Goal: Task Accomplishment & Management: Use online tool/utility

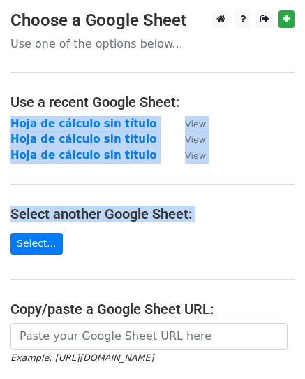
drag, startPoint x: 305, startPoint y: 101, endPoint x: 315, endPoint y: 228, distance: 127.6
click at [305, 228] on html "Choose a Google Sheet Use one of the options below... Use a recent Google Sheet…" at bounding box center [152, 294] width 305 height 588
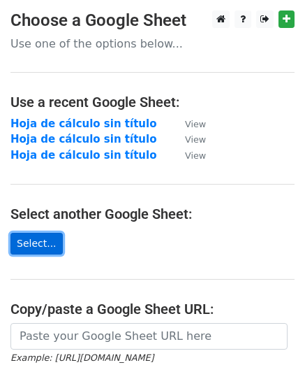
click at [41, 243] on link "Select..." at bounding box center [36, 244] width 52 height 22
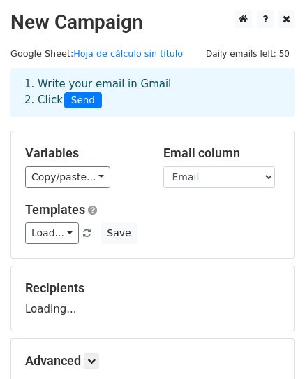
click at [305, 246] on html "New Campaign Daily emails left: 50 Google Sheet: Hoja de cálculo sin título 1. …" at bounding box center [152, 271] width 305 height 542
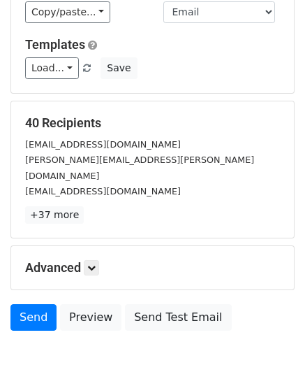
scroll to position [219, 0]
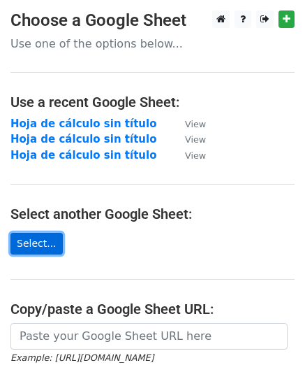
click at [41, 239] on link "Select..." at bounding box center [36, 244] width 52 height 22
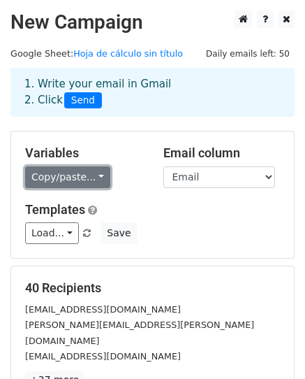
click at [96, 176] on link "Copy/paste..." at bounding box center [67, 177] width 85 height 22
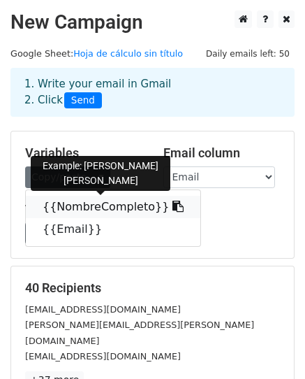
click at [83, 208] on link "{{NombreCompleto}}" at bounding box center [113, 207] width 175 height 22
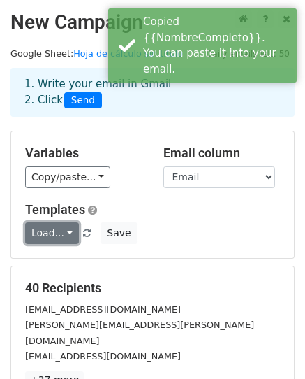
click at [60, 238] on link "Load..." at bounding box center [52, 233] width 54 height 22
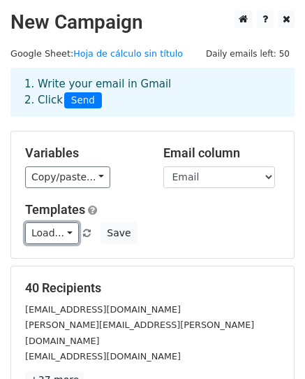
scroll to position [219, 0]
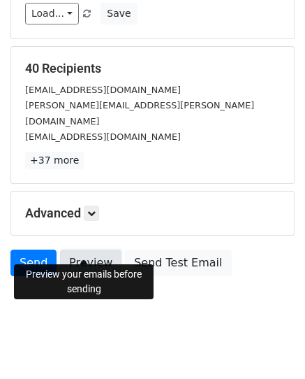
click at [76, 250] on link "Preview" at bounding box center [90, 262] width 61 height 27
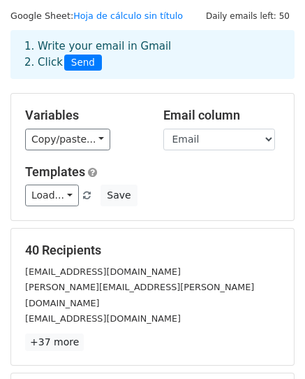
scroll to position [0, 0]
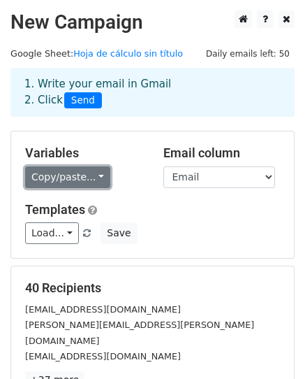
click at [68, 172] on link "Copy/paste..." at bounding box center [67, 177] width 85 height 22
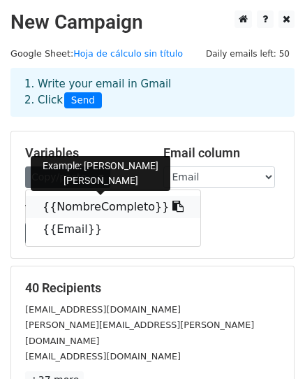
click at [173, 206] on icon at bounding box center [178, 206] width 11 height 11
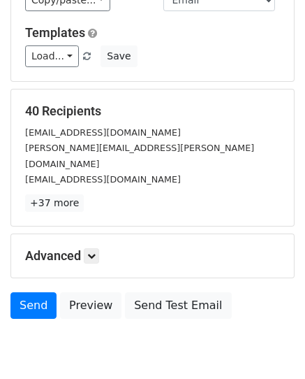
scroll to position [219, 0]
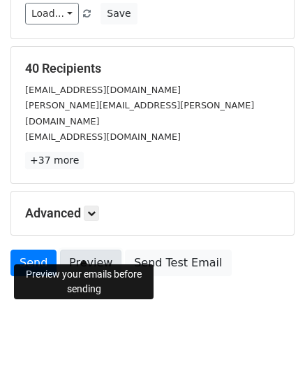
click at [82, 249] on link "Preview" at bounding box center [90, 262] width 61 height 27
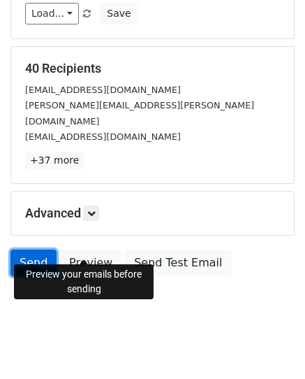
click at [33, 249] on link "Send" at bounding box center [33, 262] width 46 height 27
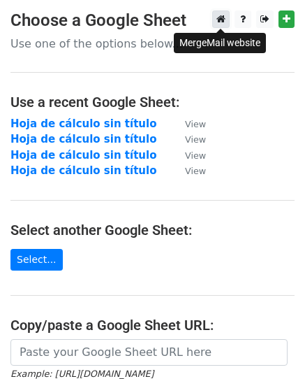
click at [220, 18] on icon at bounding box center [221, 19] width 9 height 10
